Goal: Check status: Check status

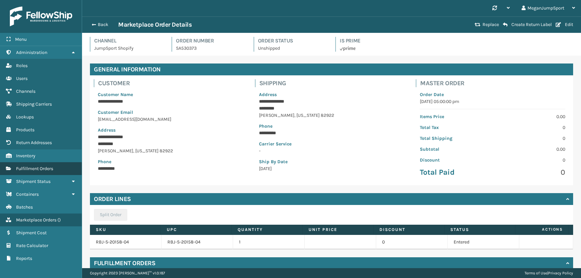
click at [30, 167] on span "Fulfillment Orders" at bounding box center [34, 169] width 37 height 6
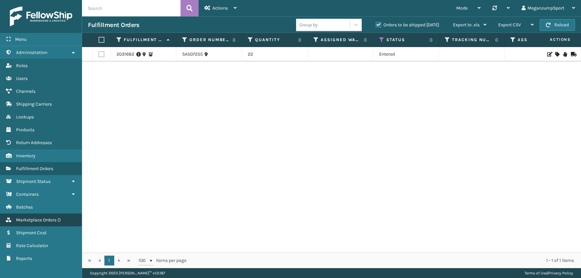
click at [43, 217] on span "Marketplace Orders" at bounding box center [36, 220] width 40 height 6
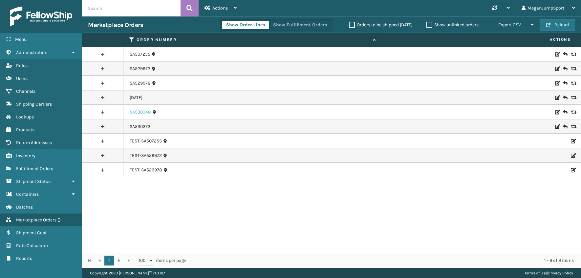
click at [132, 113] on link "SA530348" at bounding box center [140, 112] width 21 height 7
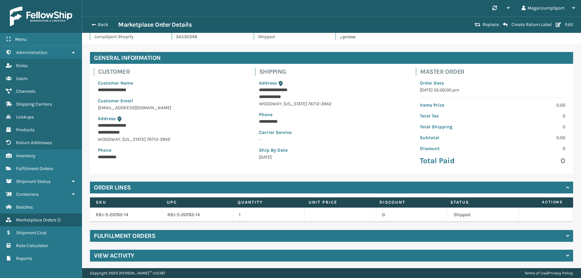
scroll to position [13, 0]
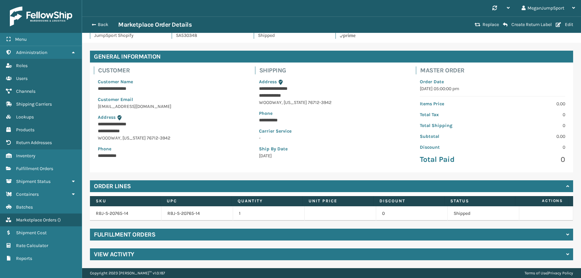
click at [156, 236] on div "Fulfillment Orders" at bounding box center [332, 234] width 484 height 12
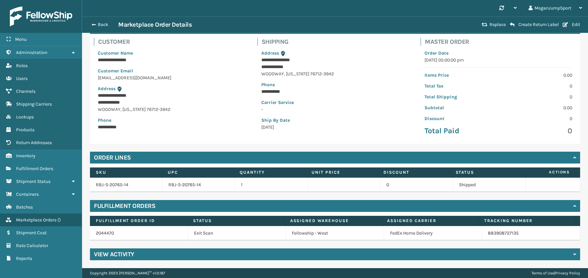
scroll to position [0, 0]
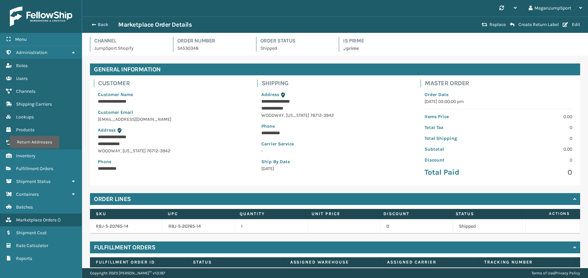
click at [193, 46] on p "SA530348" at bounding box center [212, 48] width 71 height 7
copy p "SA530348"
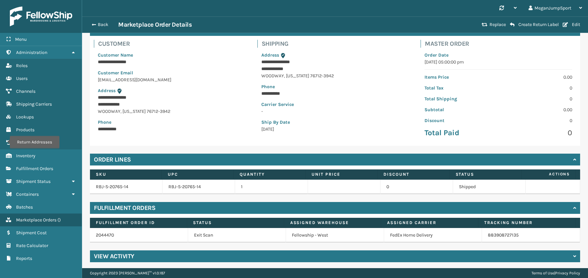
scroll to position [41, 0]
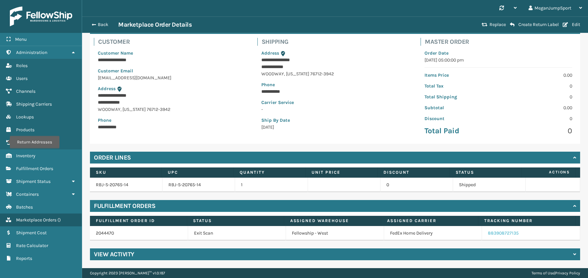
click at [495, 232] on link "883908727135" at bounding box center [503, 233] width 31 height 6
drag, startPoint x: 522, startPoint y: 231, endPoint x: 474, endPoint y: 231, distance: 47.3
click at [482, 231] on td "883908727135" at bounding box center [531, 233] width 98 height 14
copy link "883908727135"
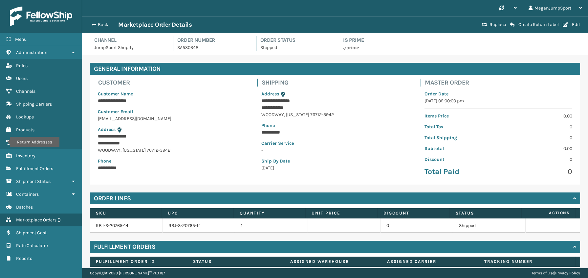
scroll to position [0, 0]
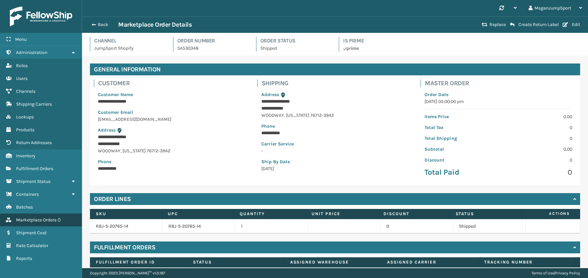
click at [34, 219] on span "Marketplace Orders" at bounding box center [36, 220] width 40 height 6
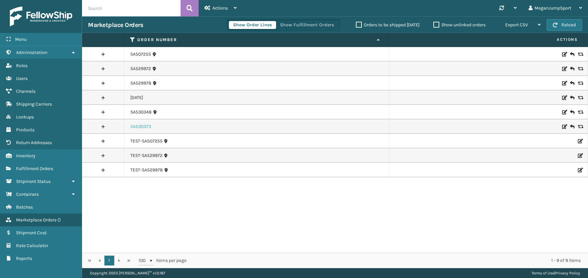
click at [139, 126] on link "SA530373" at bounding box center [140, 126] width 21 height 7
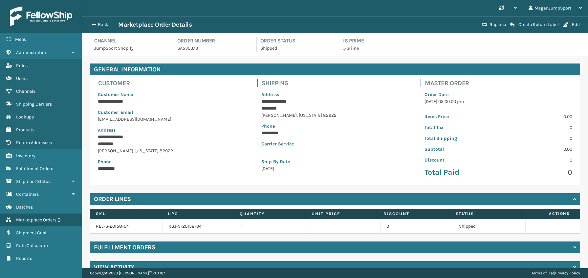
click at [194, 49] on p "SA530373" at bounding box center [212, 48] width 71 height 7
copy p "SA530373"
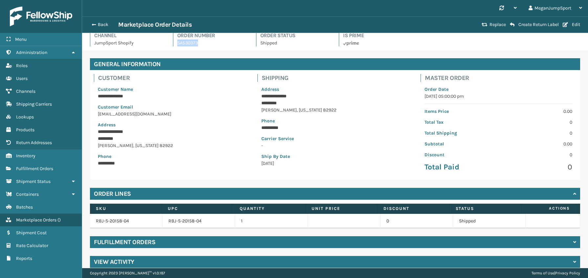
scroll to position [13, 0]
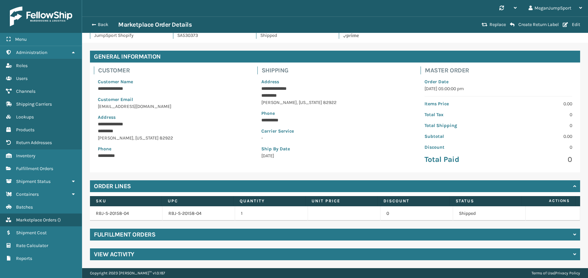
click at [146, 235] on h4 "Fulfillment Orders" at bounding box center [124, 234] width 61 height 8
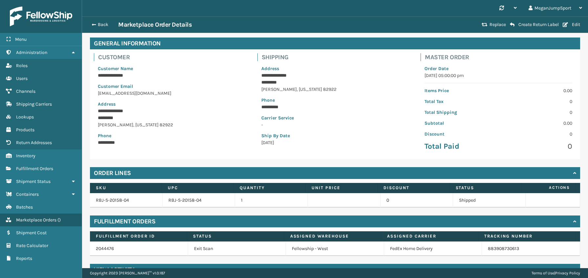
scroll to position [41, 0]
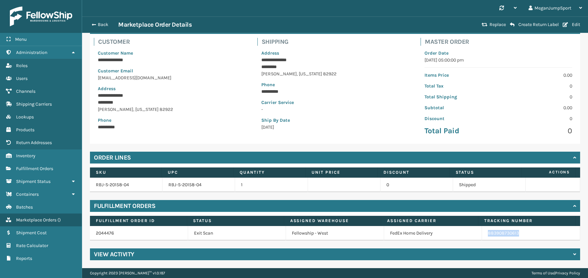
drag, startPoint x: 478, startPoint y: 232, endPoint x: 514, endPoint y: 232, distance: 36.1
click at [515, 232] on td "883908730613" at bounding box center [531, 233] width 98 height 14
copy link "883908730613"
